Goal: Answer question/provide support: Answer question/provide support

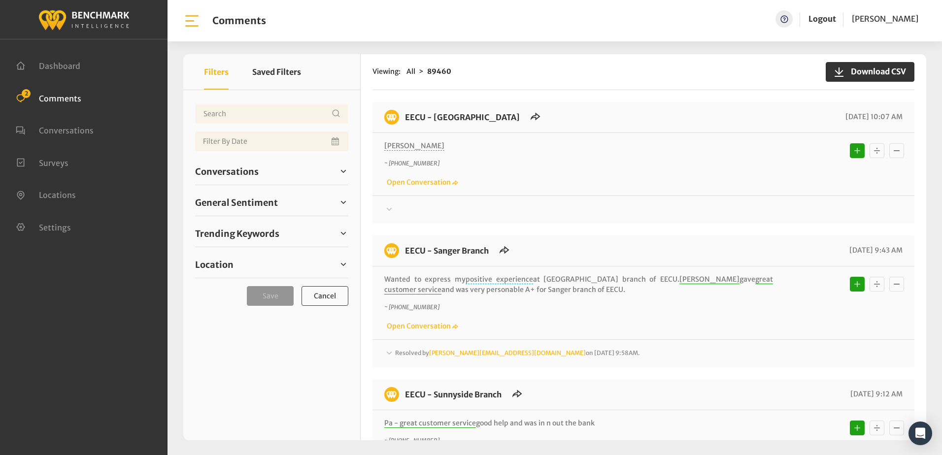
click at [747, 171] on div "~ +15597085419 Open Conversation" at bounding box center [643, 173] width 518 height 29
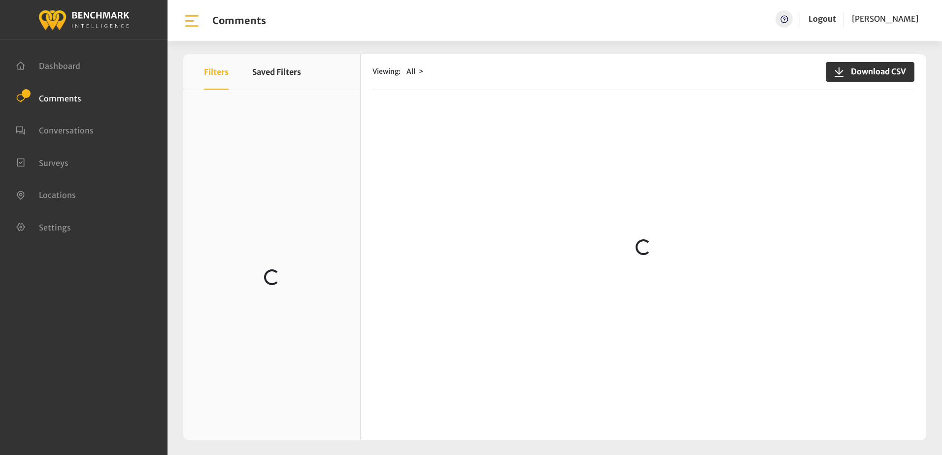
scroll to position [986, 0]
